Goal: Information Seeking & Learning: Learn about a topic

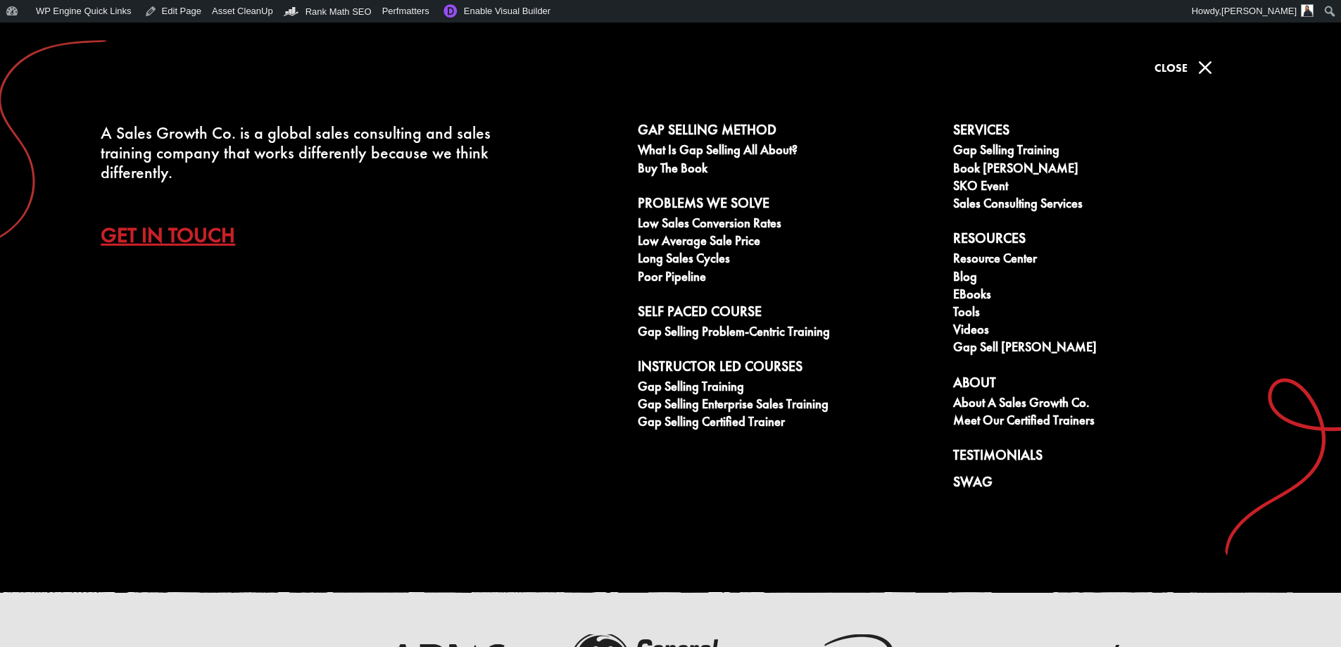
click at [964, 280] on link "Blog" at bounding box center [1103, 279] width 300 height 18
click at [976, 293] on link "eBooks" at bounding box center [1103, 296] width 300 height 18
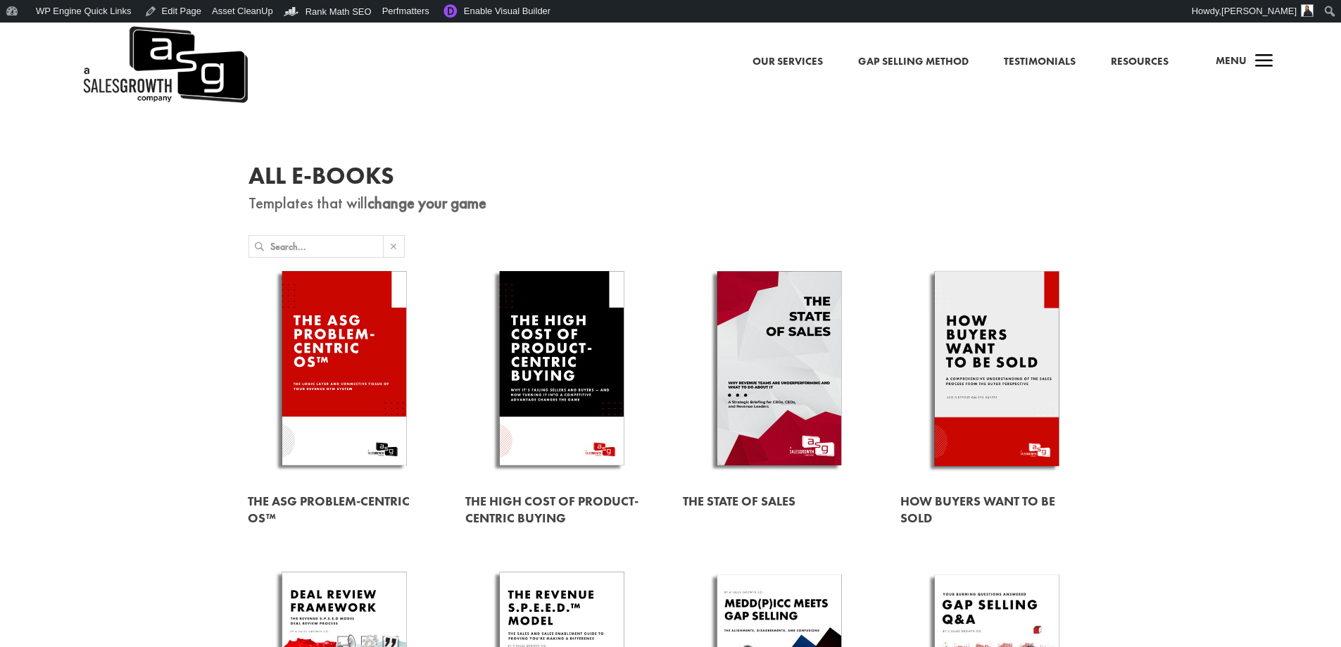
click at [386, 329] on link at bounding box center [344, 371] width 193 height 220
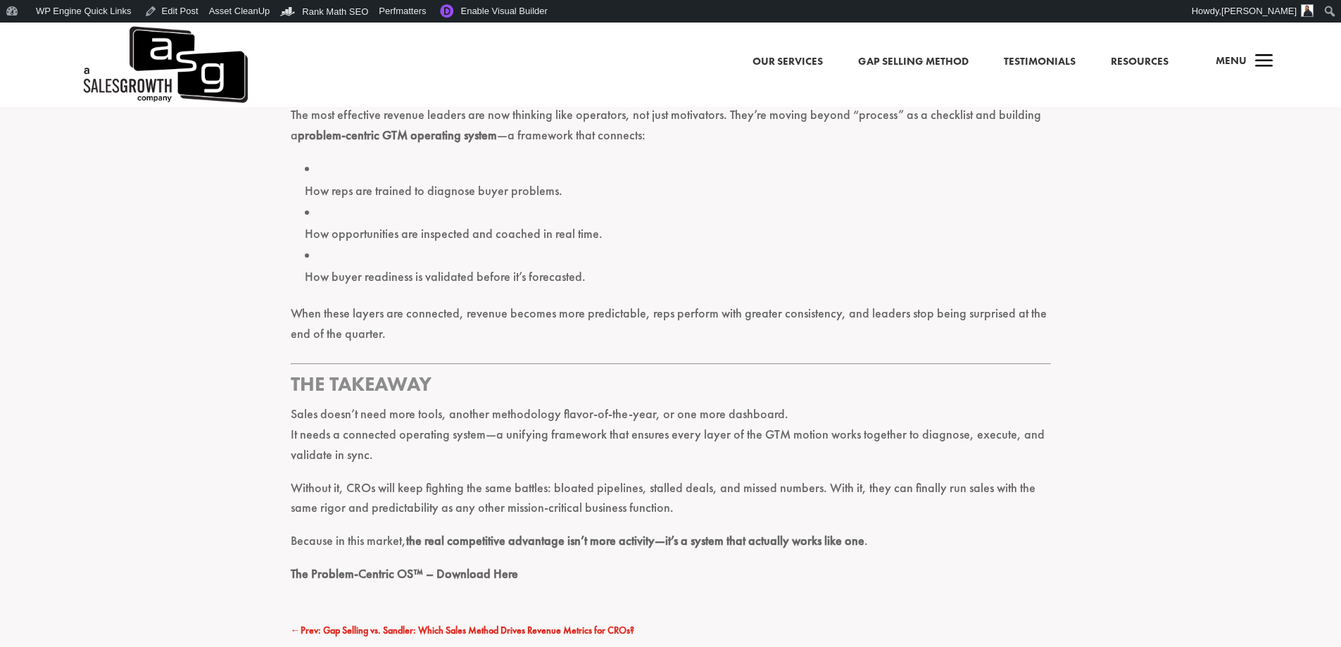
scroll to position [1971, 0]
